Goal: Information Seeking & Learning: Learn about a topic

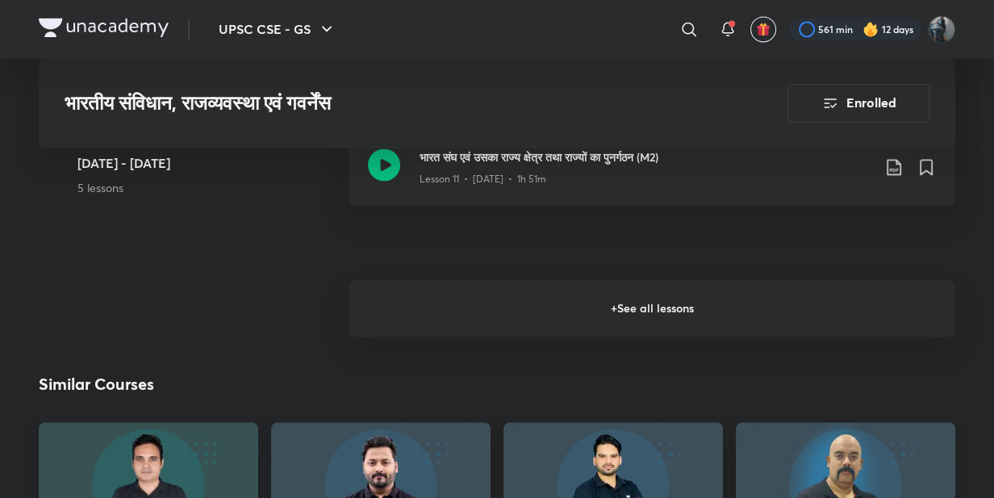
scroll to position [2111, 0]
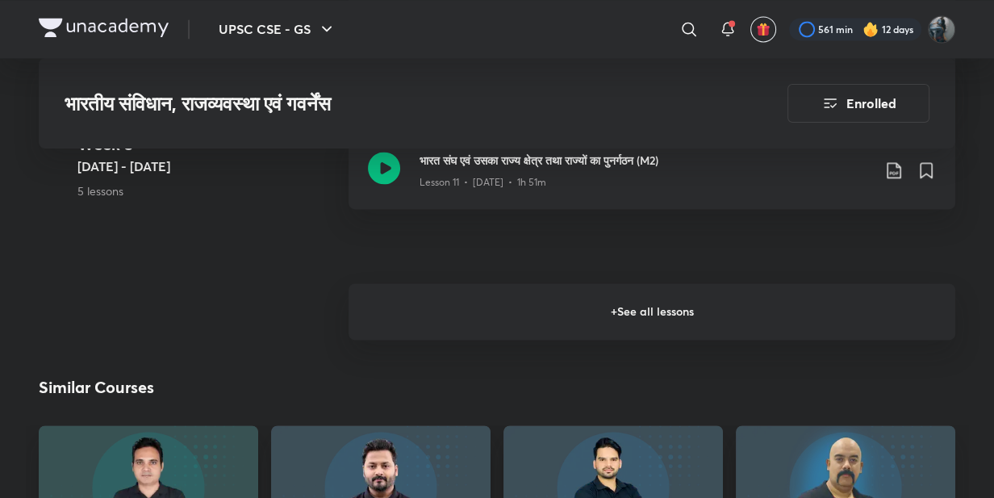
click at [498, 313] on h6 "+ See all lessons" at bounding box center [651, 311] width 606 height 56
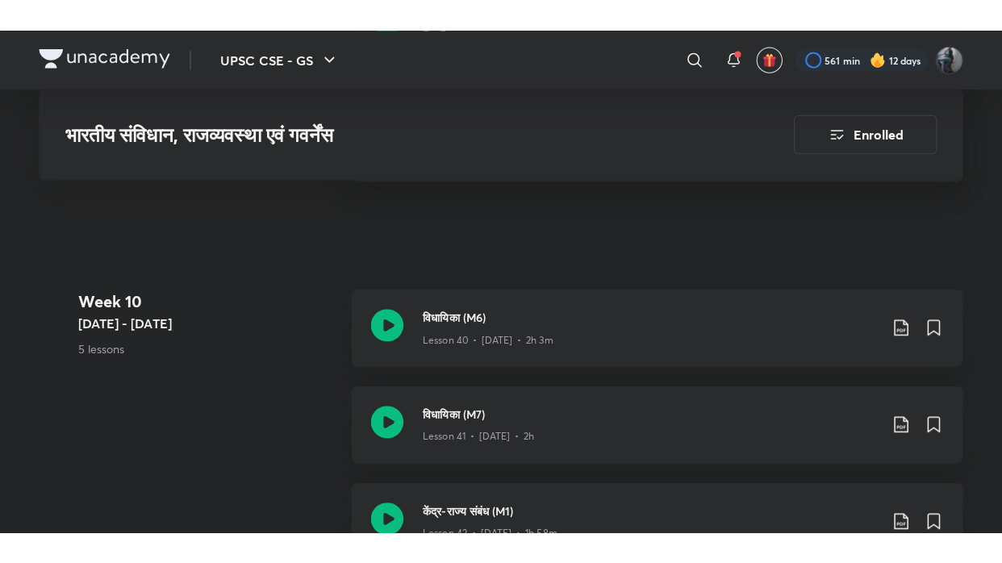
scroll to position [5505, 0]
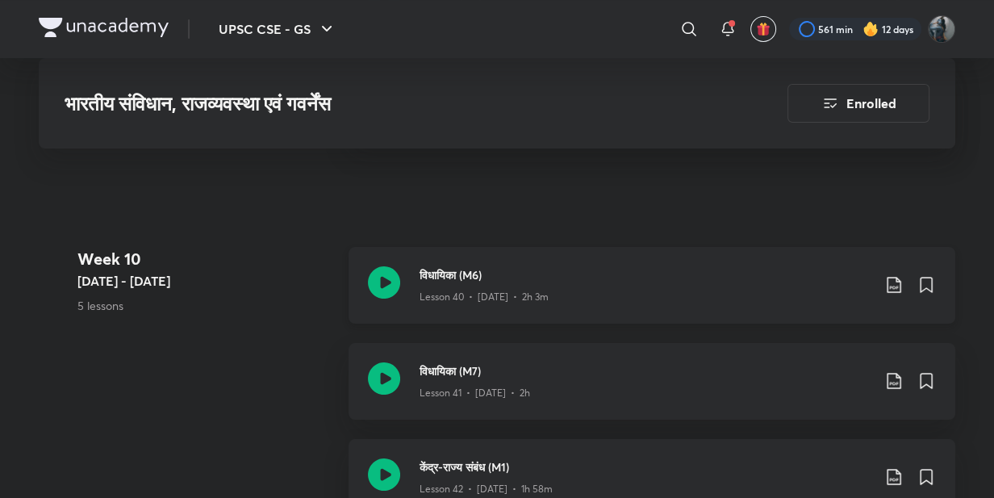
click at [381, 282] on icon at bounding box center [384, 282] width 32 height 32
